Goal: Task Accomplishment & Management: Complete application form

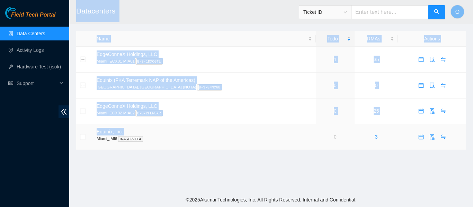
drag, startPoint x: 86, startPoint y: 151, endPoint x: 156, endPoint y: 203, distance: 86.9
click at [103, 169] on main "Datacenters Ticket ID O Name Todo RMAs Actions EdgeConneX Holdings, LLC Miami_E…" at bounding box center [271, 96] width 404 height 193
click at [26, 51] on link "Activity Logs" at bounding box center [30, 50] width 27 height 6
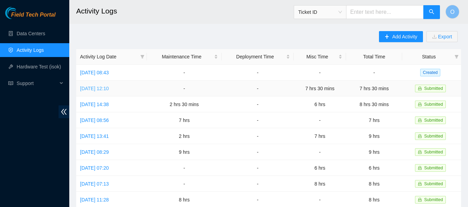
click at [103, 86] on link "Wed, 03 Sep 2025 12:10" at bounding box center [94, 89] width 29 height 6
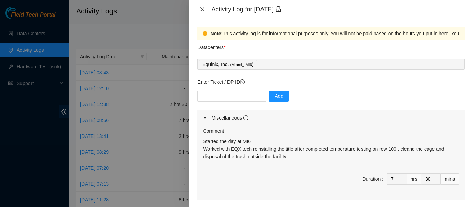
click at [201, 8] on icon "close" at bounding box center [202, 9] width 4 height 4
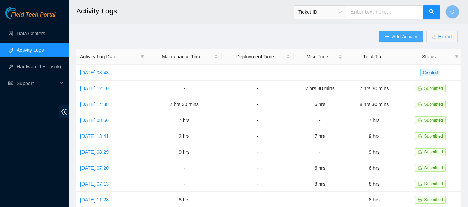
click at [402, 36] on span "Add Activity" at bounding box center [404, 37] width 25 height 8
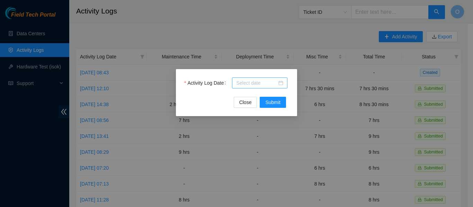
click at [280, 83] on div at bounding box center [259, 83] width 47 height 8
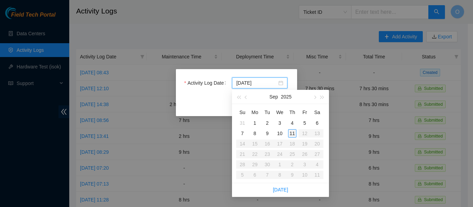
type input "2025-09-11"
type input "2025-09-05"
click at [306, 123] on div "5" at bounding box center [304, 123] width 8 height 8
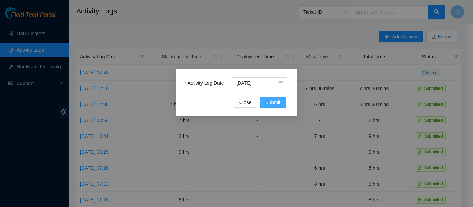
click at [272, 100] on span "Submit" at bounding box center [272, 103] width 15 height 8
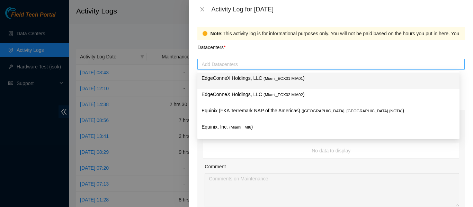
click at [243, 66] on div at bounding box center [331, 64] width 264 height 8
click at [263, 78] on span "( Miami_ECX01 MIA01" at bounding box center [282, 78] width 39 height 4
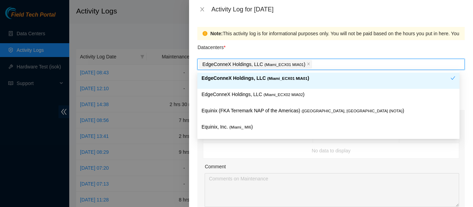
click at [299, 45] on div "Datacenters *" at bounding box center [330, 49] width 267 height 19
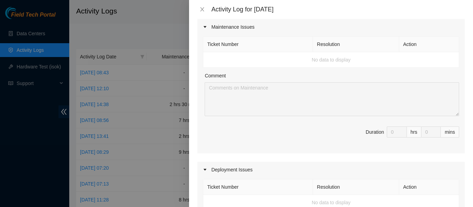
scroll to position [35, 0]
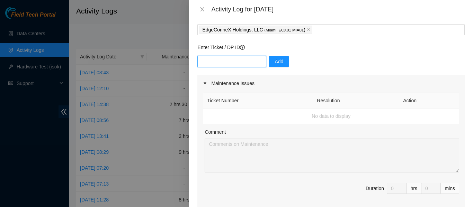
paste input "DP73991"
type input "DP73991"
click at [277, 61] on span "Add" at bounding box center [278, 62] width 9 height 8
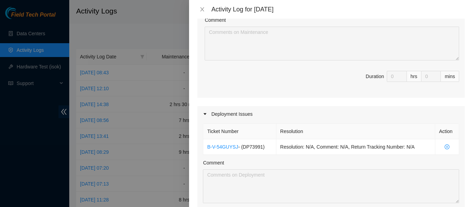
scroll to position [188, 0]
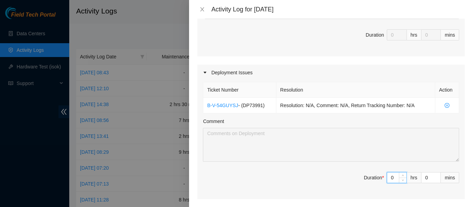
drag, startPoint x: 388, startPoint y: 177, endPoint x: 379, endPoint y: 178, distance: 9.7
click at [379, 178] on span "Duration * 0 hrs 0 mins" at bounding box center [331, 181] width 256 height 19
type input "8"
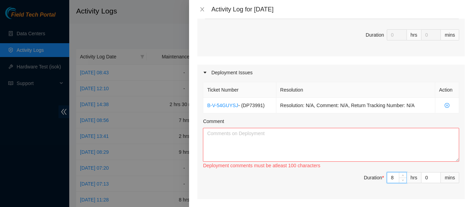
type input "8"
click at [253, 142] on textarea "Comment" at bounding box center [331, 145] width 256 height 34
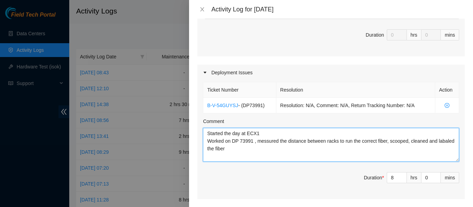
click at [354, 133] on textarea "Started the day at ECX1 Worked on DP 73991 , messured the distance between rack…" at bounding box center [331, 145] width 256 height 34
drag, startPoint x: 225, startPoint y: 141, endPoint x: 236, endPoint y: 141, distance: 11.1
click at [226, 141] on textarea "Started the day at ECX1 Worked on DP 73991 , messured the distance between rack…" at bounding box center [331, 145] width 256 height 34
click at [276, 149] on textarea "Started the day at ECX1 Worked with tech David on DP 73991 , messured the dista…" at bounding box center [331, 145] width 256 height 34
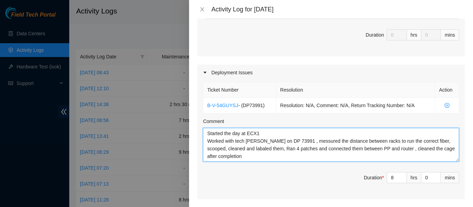
type textarea "Started the day at ECX1 Worked with tech David on DP 73991 , messured the dista…"
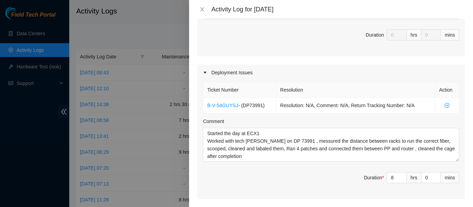
click at [347, 73] on div "Deployment Issues" at bounding box center [330, 73] width 267 height 16
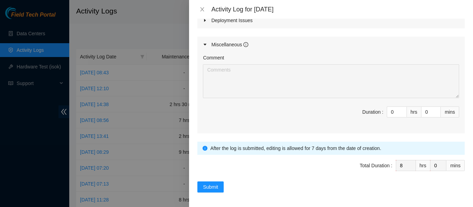
scroll to position [243, 0]
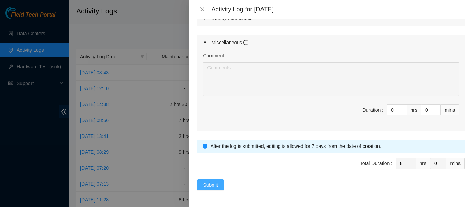
click at [209, 186] on span "Submit" at bounding box center [210, 185] width 15 height 8
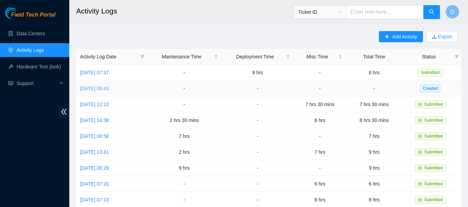
click at [109, 87] on link "Thu, 04 Sep 2025 08:43" at bounding box center [94, 89] width 29 height 6
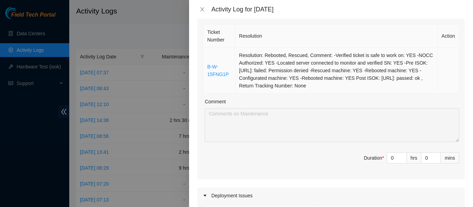
scroll to position [104, 0]
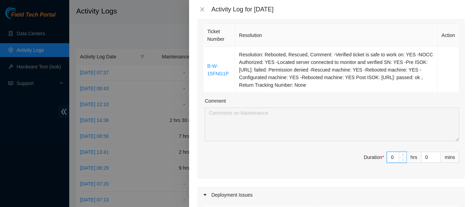
drag, startPoint x: 389, startPoint y: 157, endPoint x: 370, endPoint y: 156, distance: 19.4
click at [373, 157] on span "Duration * 0 hrs 0 mins" at bounding box center [331, 161] width 256 height 19
type input "8"
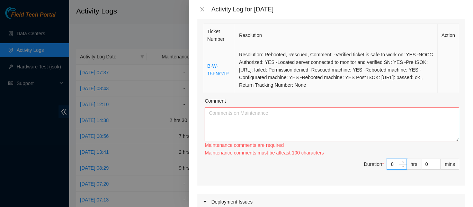
type input "8"
drag, startPoint x: 236, startPoint y: 56, endPoint x: 318, endPoint y: 88, distance: 88.4
click at [318, 89] on td "Resolution: Rebooted, Rescued, Comment: -Verified ticket is safe to work on: YE…" at bounding box center [336, 70] width 202 height 46
copy td "Resolution: Rebooted, Rescued, Comment: -Verified ticket is safe to work on: YE…"
click at [243, 121] on textarea "Comment" at bounding box center [332, 125] width 254 height 34
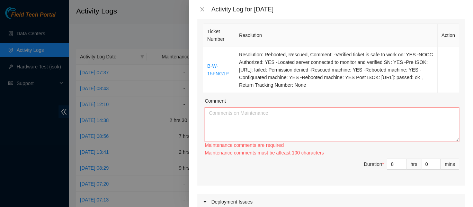
paste textarea "Resolution: Rebooted, Rescued, Comment: -Verified ticket is safe to work on: YE…"
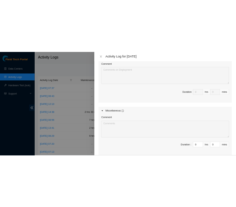
scroll to position [399, 0]
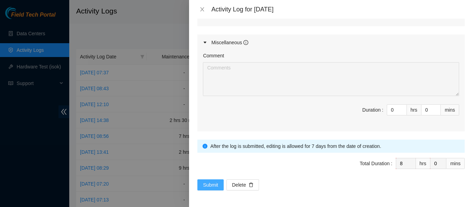
type textarea "Resolution: Rebooted, Rescued, Comment: -Verified ticket is safe to work on: YE…"
click at [216, 183] on span "Submit" at bounding box center [210, 185] width 15 height 8
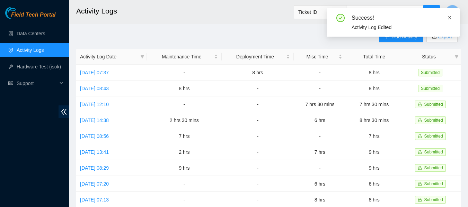
click at [448, 19] on icon "close" at bounding box center [449, 17] width 5 height 5
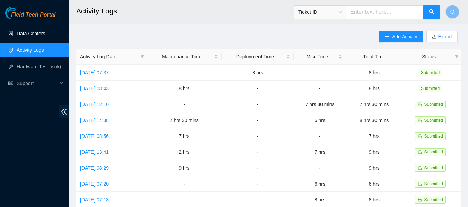
click at [33, 31] on link "Data Centers" at bounding box center [31, 34] width 28 height 6
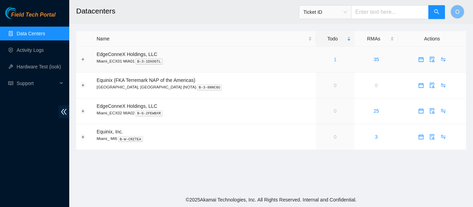
click at [334, 60] on link "1" at bounding box center [335, 60] width 3 height 6
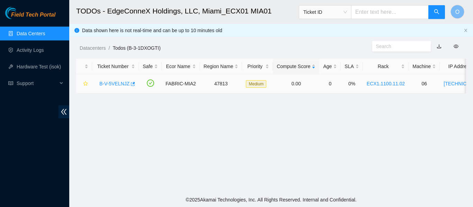
click at [115, 84] on link "B-V-5VELNJZ" at bounding box center [114, 84] width 30 height 6
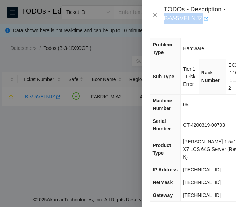
drag, startPoint x: 164, startPoint y: 16, endPoint x: 201, endPoint y: 19, distance: 37.5
click at [201, 19] on div "TODOs - Description - B-V-5VELNJZ" at bounding box center [196, 15] width 64 height 19
copy div "B-V-5VELNJZ"
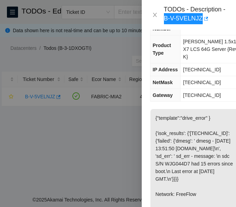
scroll to position [104, 0]
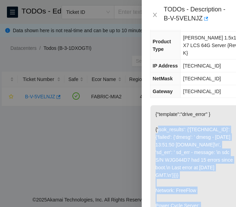
drag, startPoint x: 156, startPoint y: 132, endPoint x: 212, endPoint y: 184, distance: 76.9
click at [212, 184] on p "{"template":"drive_error" } {'isok_results': {'23.50.122.201': {'failed': {'dme…" at bounding box center [196, 205] width 93 height 201
copy p "{'isok_results': {'23.50.122.201': {'failed': {'dmesg': ' dmesg - Sep 10 13:51:…"
click at [187, 108] on p "{"template":"drive_error" } {'isok_results': {'23.50.122.201': {'failed': {'dme…" at bounding box center [196, 205] width 93 height 201
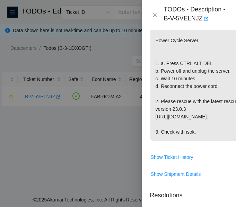
scroll to position [381, 0]
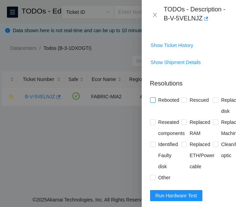
click at [152, 102] on input "Rebooted" at bounding box center [152, 99] width 5 height 5
checkbox input "true"
click at [183, 102] on input "Rescued" at bounding box center [183, 99] width 5 height 5
checkbox input "true"
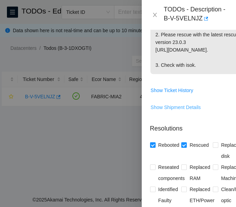
scroll to position [242, 0]
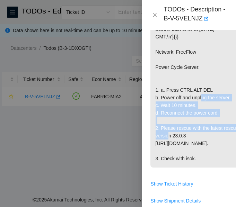
drag, startPoint x: 153, startPoint y: 99, endPoint x: 218, endPoint y: 121, distance: 68.3
click at [218, 121] on p "{"template":"drive_error" } {'isok_results': {'23.50.122.201': {'failed': {'dme…" at bounding box center [196, 67] width 93 height 201
copy p "1. a. Press CTRL ALT DEL b. Power off and unplug the server. c. Wait 10 minutes…"
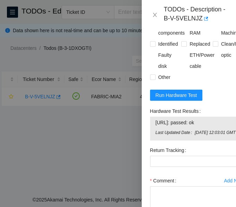
scroll to position [485, 0]
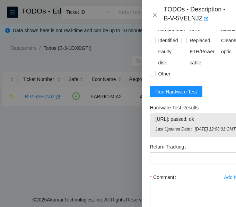
drag, startPoint x: 156, startPoint y: 150, endPoint x: 211, endPoint y: 150, distance: 55.0
click at [212, 123] on span "23.50.122.201: passed: ok" at bounding box center [196, 119] width 83 height 8
copy span "23.50.122.201: passed: ok"
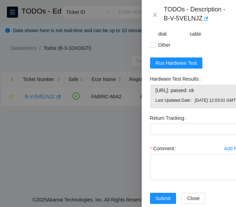
scroll to position [574, 0]
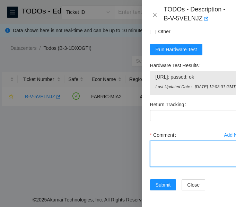
paste textarea "-Verified ticket is safe to work on: YES -NOCC Authorized: YES -Located server …"
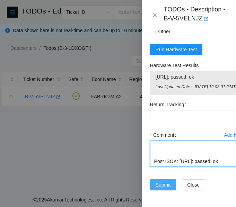
type textarea "-Verified ticket is safe to work on: YES -NOCC Authorized: YES -Located server …"
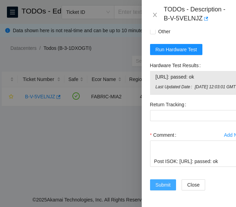
click at [162, 181] on span "Submit" at bounding box center [162, 185] width 15 height 8
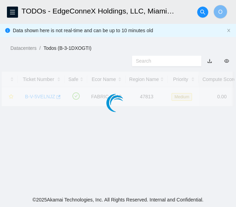
scroll to position [232, 0]
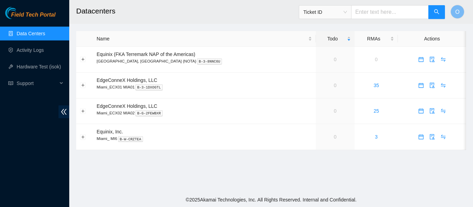
click at [187, 176] on main "Datacenters Ticket ID O Name Todo RMAs Actions Equinix (FKA Terremark NAP of th…" at bounding box center [271, 96] width 404 height 193
drag, startPoint x: 187, startPoint y: 10, endPoint x: 188, endPoint y: 4, distance: 5.3
click at [188, 10] on h2 "Datacenters" at bounding box center [236, 11] width 321 height 22
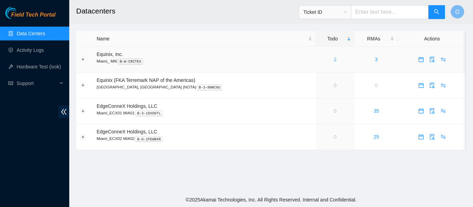
click at [334, 60] on link "2" at bounding box center [335, 60] width 3 height 6
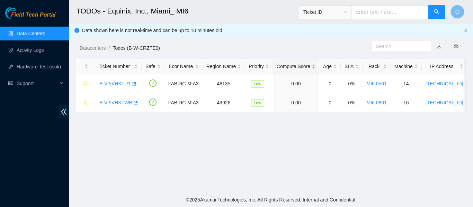
click at [34, 33] on link "Data Centers" at bounding box center [31, 34] width 28 height 6
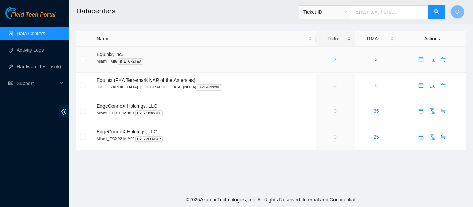
click at [334, 58] on link "2" at bounding box center [335, 60] width 3 height 6
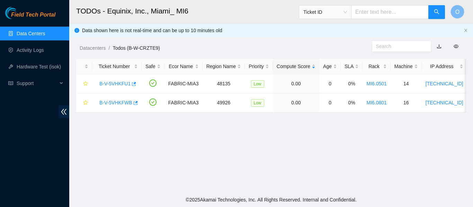
click at [29, 33] on link "Data Centers" at bounding box center [31, 34] width 28 height 6
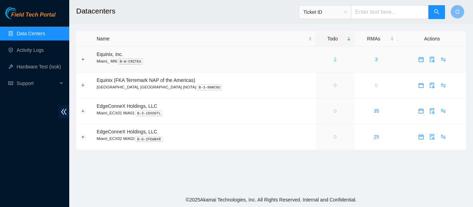
click at [334, 57] on link "2" at bounding box center [335, 60] width 3 height 6
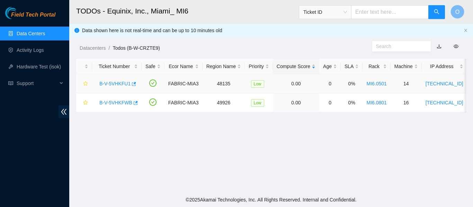
click at [119, 82] on link "B-V-5VHKFU1" at bounding box center [114, 84] width 31 height 6
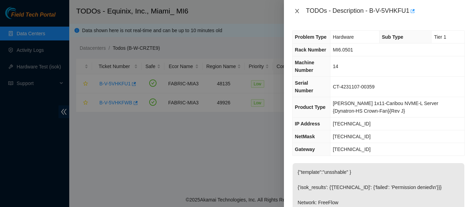
click at [297, 9] on icon "close" at bounding box center [297, 11] width 6 height 6
